Goal: Check status: Check status

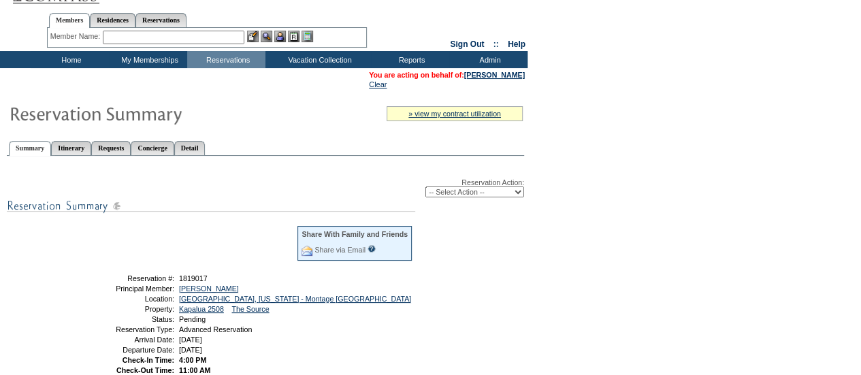
scroll to position [37, 0]
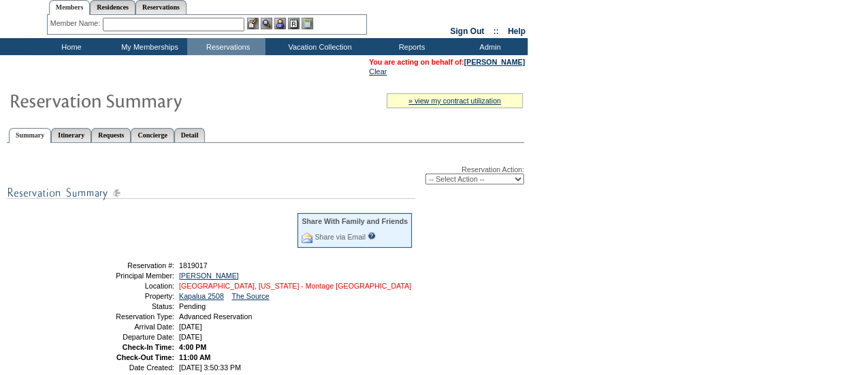
click at [279, 287] on link "[GEOGRAPHIC_DATA], [US_STATE] - Montage [GEOGRAPHIC_DATA]" at bounding box center [295, 286] width 232 height 8
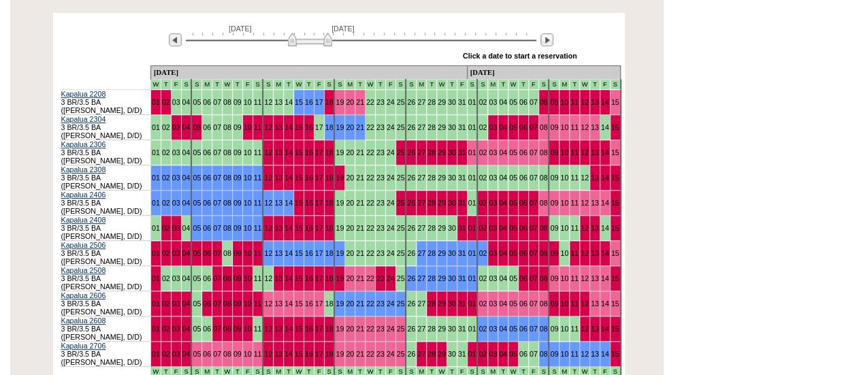
scroll to position [277, 0]
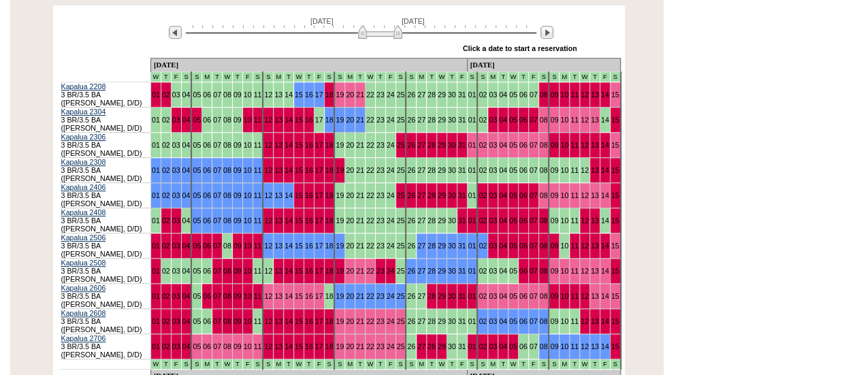
drag, startPoint x: 303, startPoint y: 34, endPoint x: 374, endPoint y: 29, distance: 70.2
click at [374, 29] on img at bounding box center [380, 32] width 44 height 14
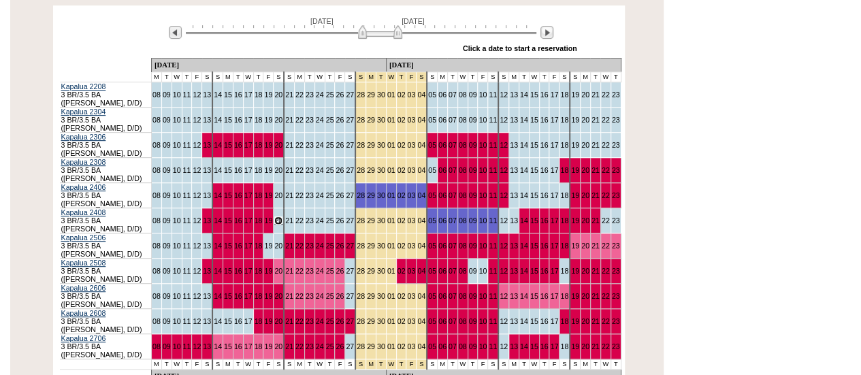
click at [274, 216] on link "20" at bounding box center [278, 220] width 8 height 8
